Goal: Task Accomplishment & Management: Use online tool/utility

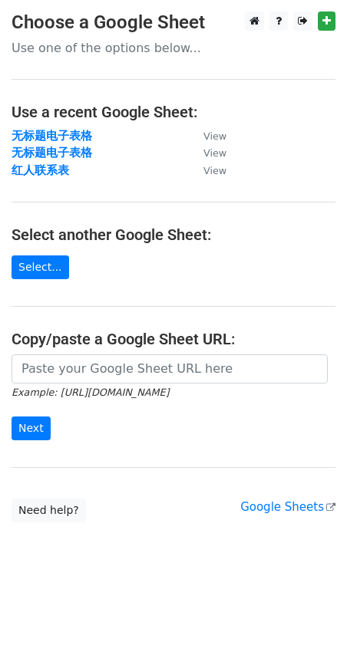
click at [60, 385] on icon "Example: [URL][DOMAIN_NAME]" at bounding box center [90, 392] width 157 height 14
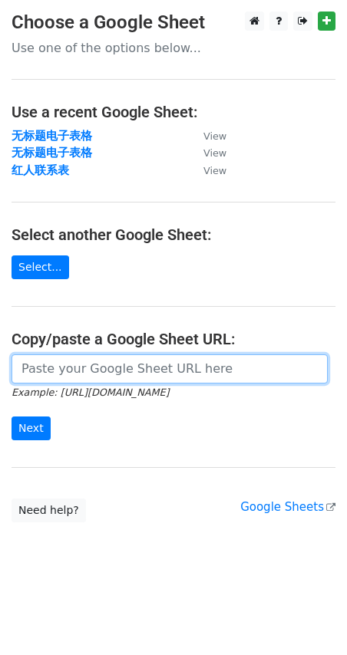
click at [56, 377] on input "url" at bounding box center [170, 368] width 316 height 29
paste input "https://docs.google.com/spreadsheets/d/1JuArBifkyQXk_qW46SzlQ5JvpD4r_Sttl1bpQh7…"
type input "https://docs.google.com/spreadsheets/d/1JuArBifkyQXk_qW46SzlQ5JvpD4r_Sttl1bpQh7…"
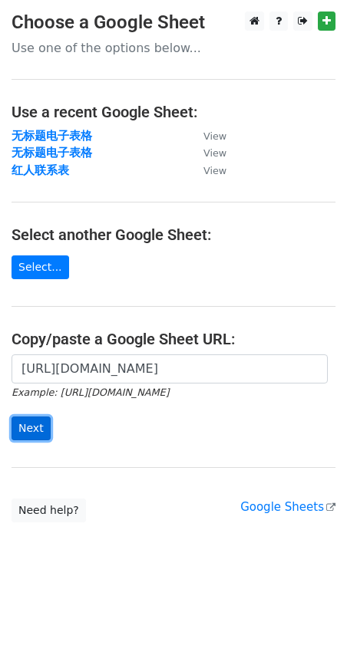
click at [41, 433] on input "Next" at bounding box center [31, 428] width 39 height 24
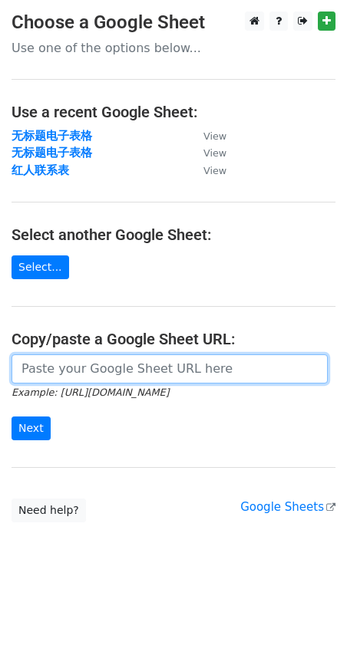
click at [77, 365] on input "url" at bounding box center [170, 368] width 316 height 29
paste input "[URL][DOMAIN_NAME]"
type input "[URL][DOMAIN_NAME]"
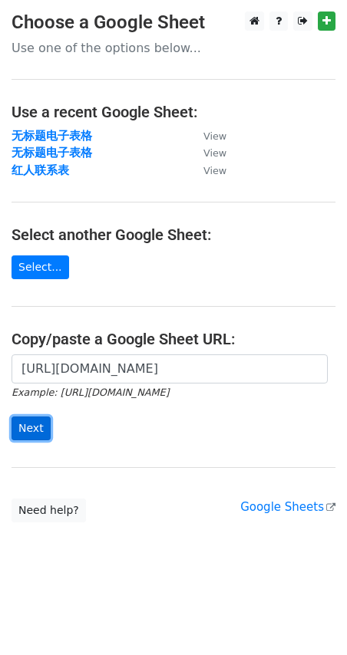
scroll to position [0, 0]
click at [34, 426] on input "Next" at bounding box center [31, 428] width 39 height 24
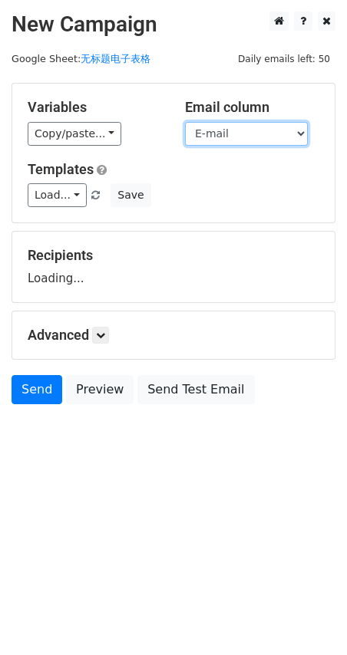
click at [262, 138] on select "Name E-mail" at bounding box center [246, 134] width 123 height 24
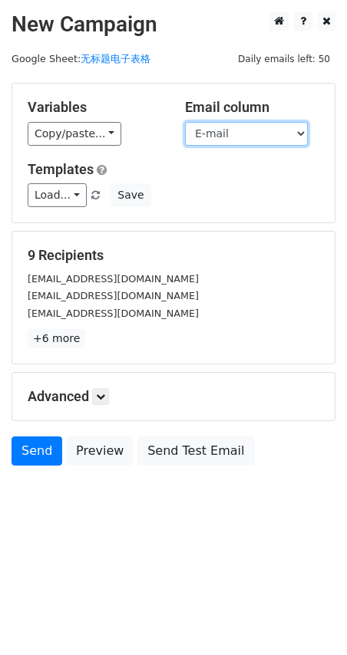
click at [271, 135] on select "Name E-mail" at bounding box center [246, 134] width 123 height 24
click at [185, 122] on select "Name E-mail" at bounding box center [246, 134] width 123 height 24
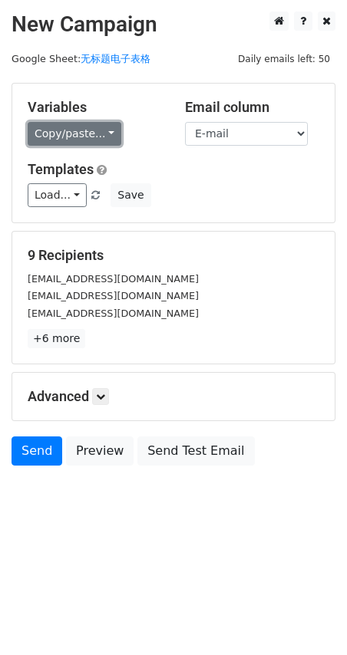
click at [104, 140] on link "Copy/paste..." at bounding box center [75, 134] width 94 height 24
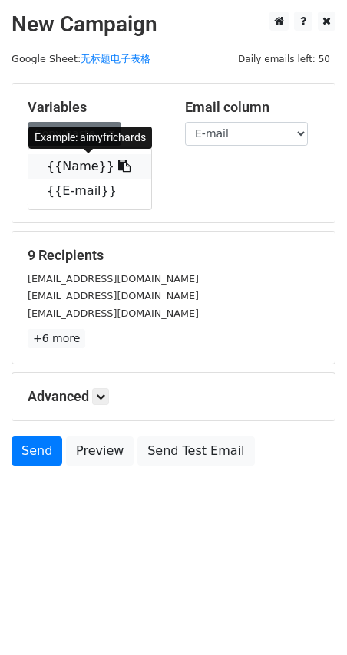
click at [84, 167] on link "{{Name}}" at bounding box center [89, 166] width 123 height 25
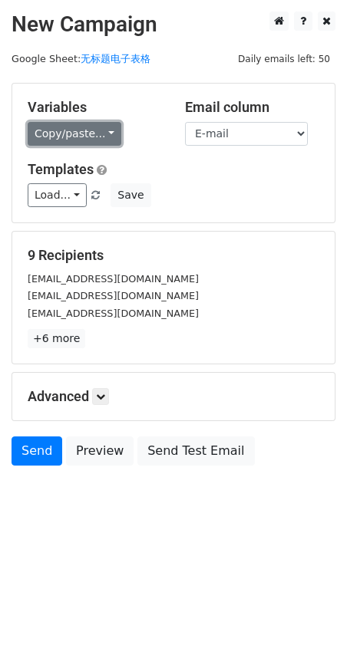
click at [69, 138] on link "Copy/paste..." at bounding box center [75, 134] width 94 height 24
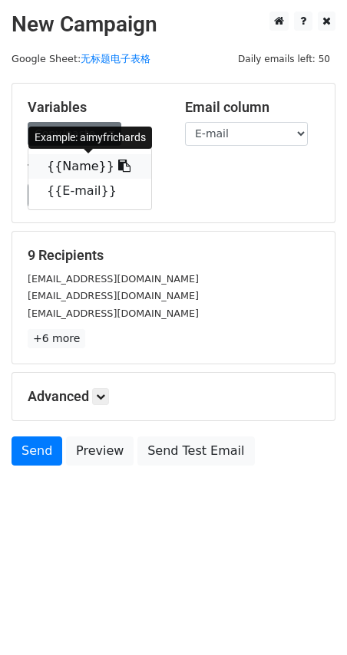
click at [84, 160] on link "{{Name}}" at bounding box center [89, 166] width 123 height 25
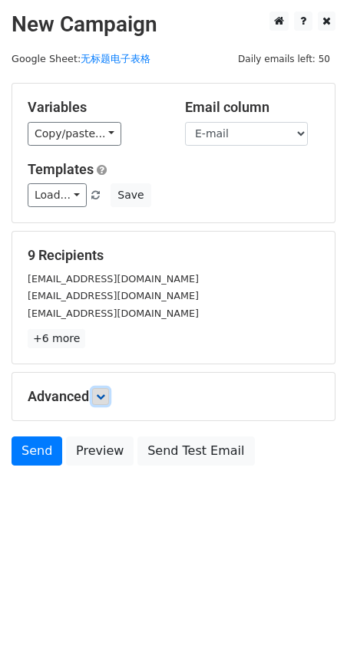
click at [102, 393] on icon at bounding box center [100, 396] width 9 height 9
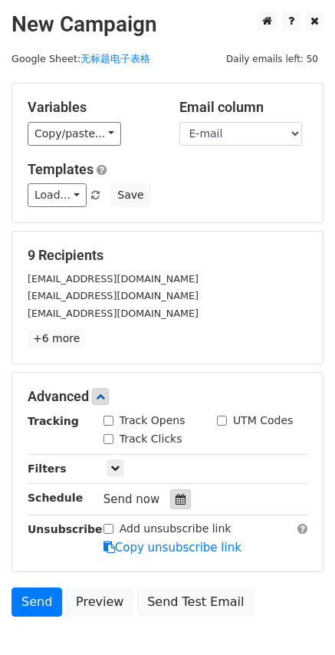
click at [176, 499] on icon at bounding box center [181, 499] width 10 height 11
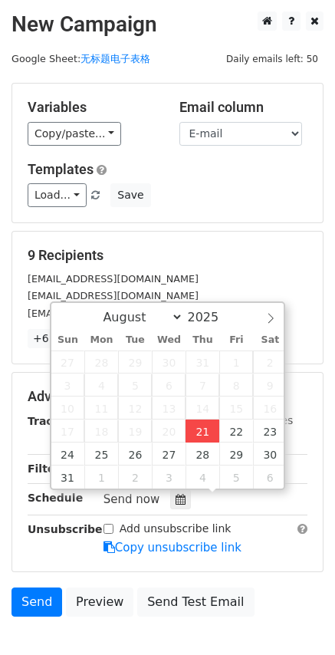
type input "2025-08-21 18:14"
type input "06"
type input "14"
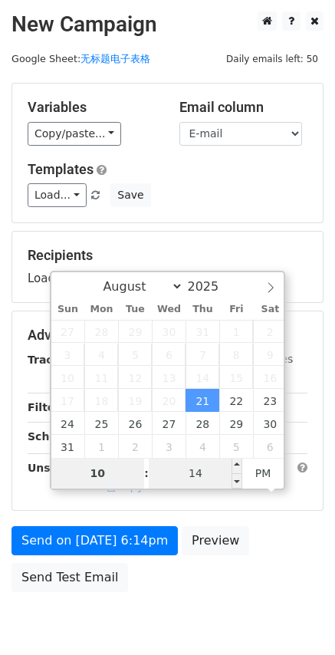
type input "10"
type input "2025-08-21 22:14"
click at [198, 472] on input "14" at bounding box center [196, 473] width 94 height 31
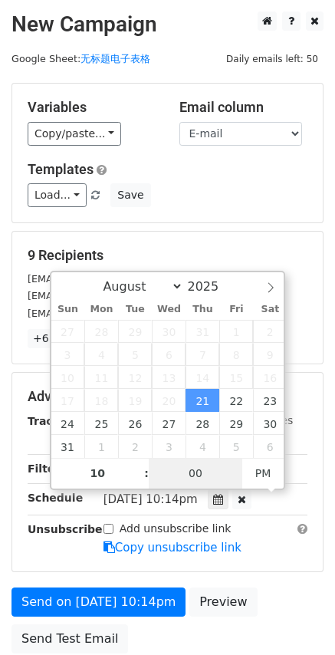
type input "00"
type input "2025-08-21 22:00"
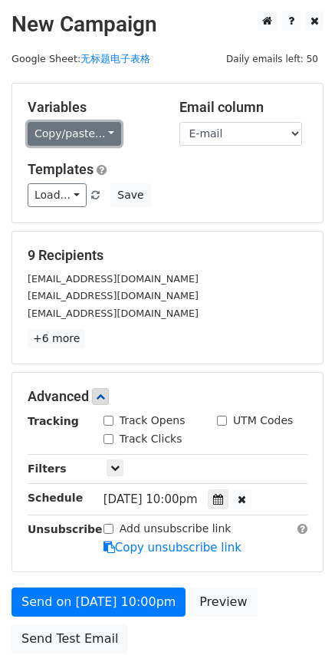
click at [104, 133] on link "Copy/paste..." at bounding box center [75, 134] width 94 height 24
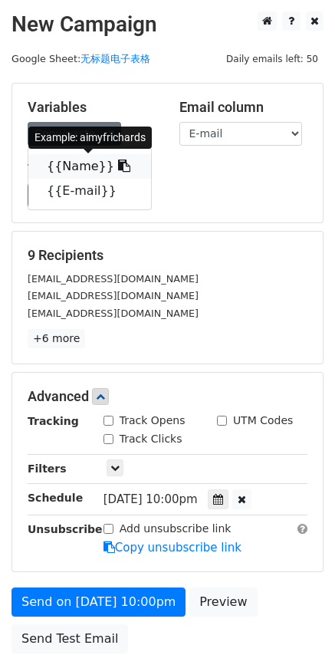
click at [90, 163] on link "{{Name}}" at bounding box center [89, 166] width 123 height 25
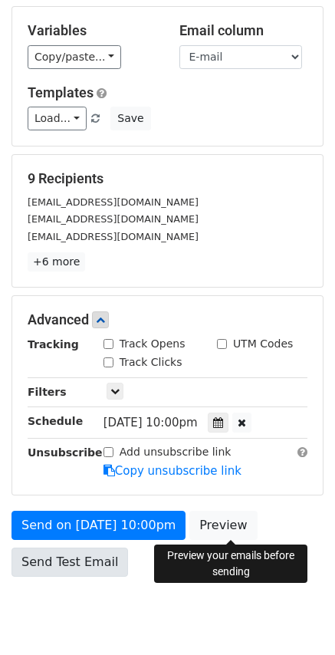
scroll to position [129, 0]
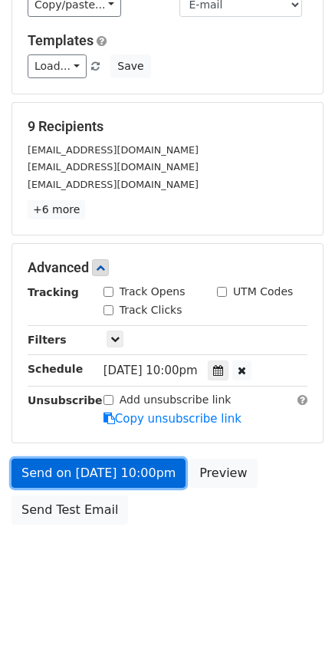
click at [104, 477] on link "Send on Aug 21 at 10:00pm" at bounding box center [99, 473] width 174 height 29
